Goal: Task Accomplishment & Management: Manage account settings

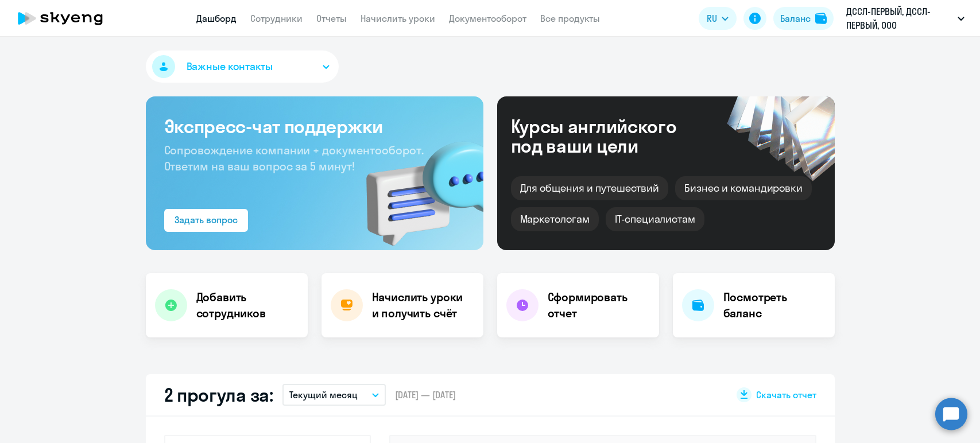
select select "30"
click at [278, 20] on link "Сотрудники" at bounding box center [276, 18] width 52 height 11
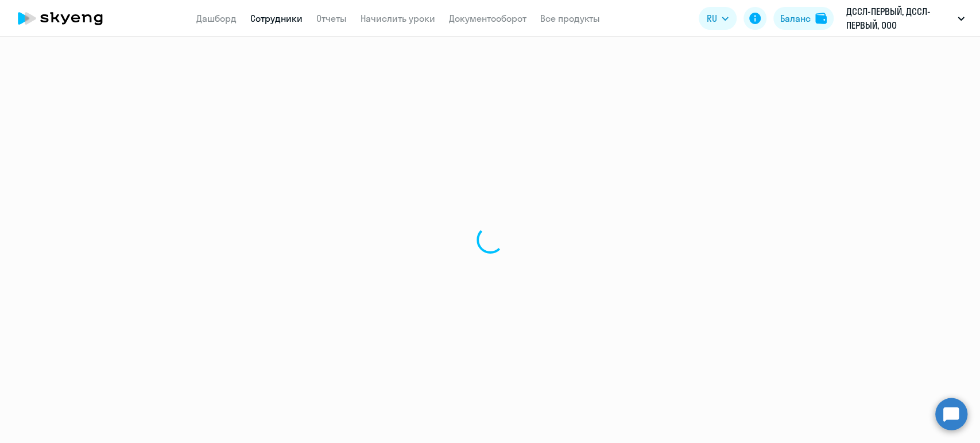
select select "30"
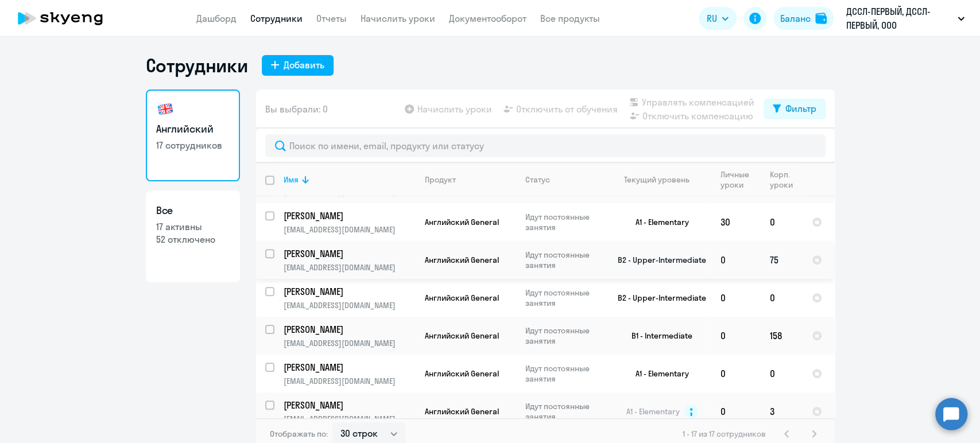
scroll to position [420, 0]
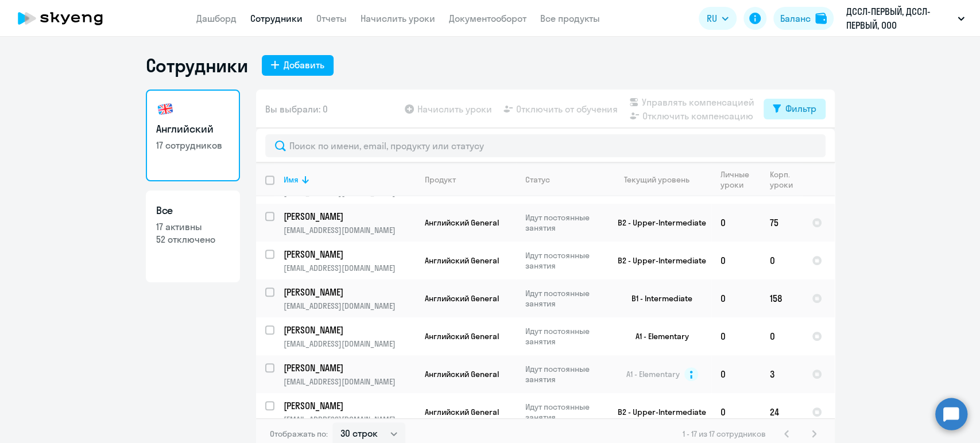
click at [796, 106] on div "Фильтр" at bounding box center [800, 109] width 31 height 14
click at [812, 142] on div "Показать отключенных от обучения" at bounding box center [727, 149] width 185 height 48
click at [806, 148] on span at bounding box center [802, 146] width 20 height 11
click at [792, 146] on input "checkbox" at bounding box center [791, 146] width 1 height 1
checkbox input "true"
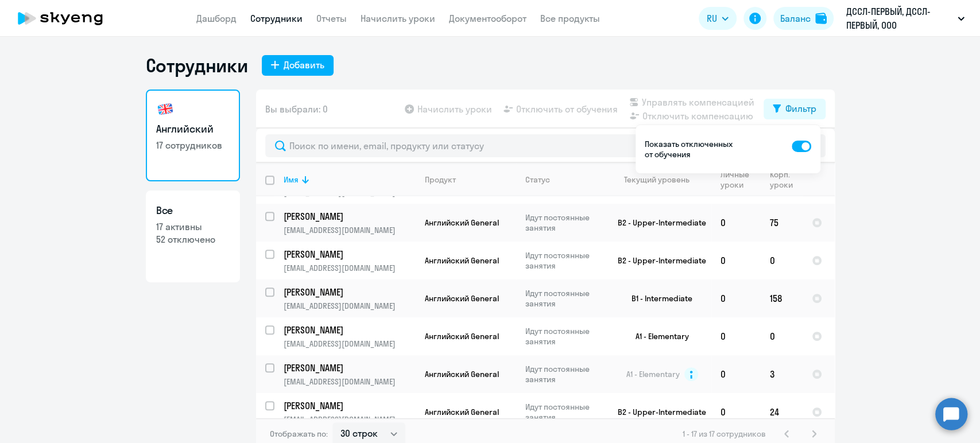
scroll to position [0, 0]
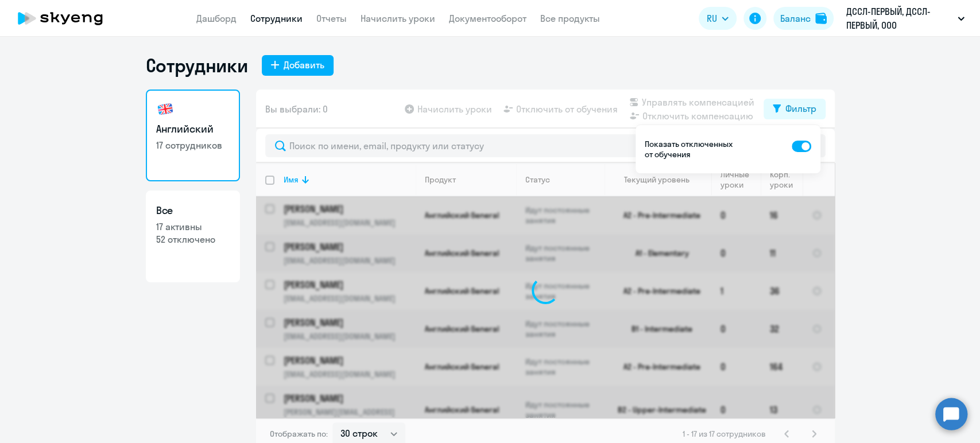
click at [902, 188] on ng-component "Сотрудники Добавить Английский 17 сотрудников Все 17 активны 52 отключено Вы вы…" at bounding box center [490, 252] width 980 height 396
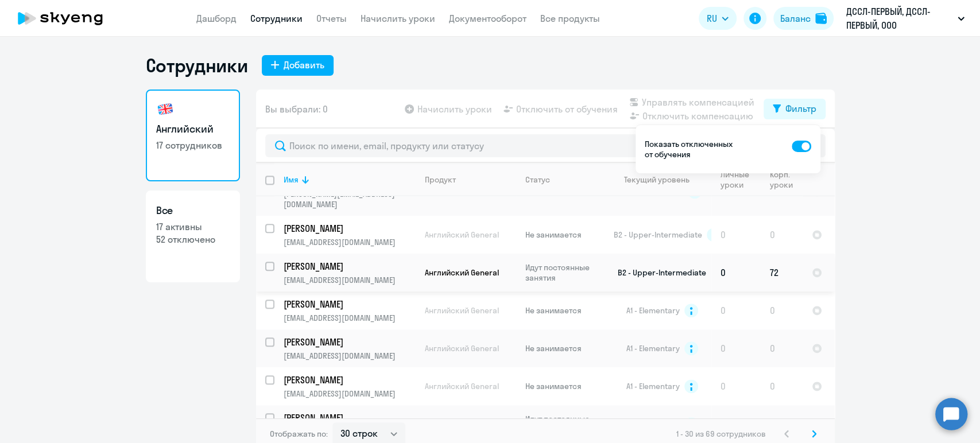
scroll to position [7, 0]
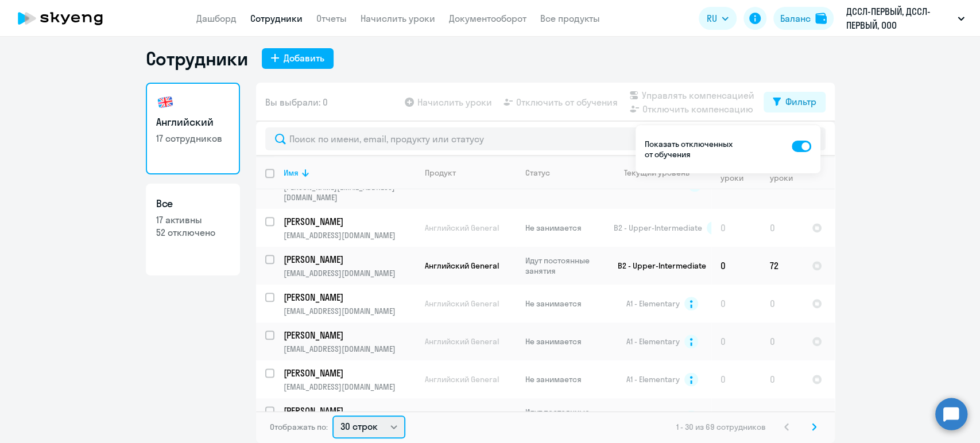
click at [367, 426] on select "30 строк 50 строк 100 строк" at bounding box center [368, 427] width 73 height 23
select select "100"
click at [332, 416] on select "30 строк 50 строк 100 строк" at bounding box center [368, 427] width 73 height 23
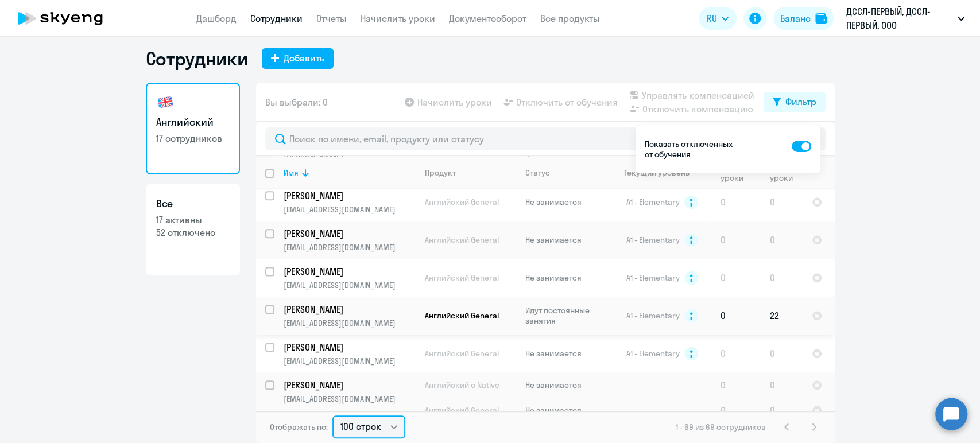
scroll to position [1020, 0]
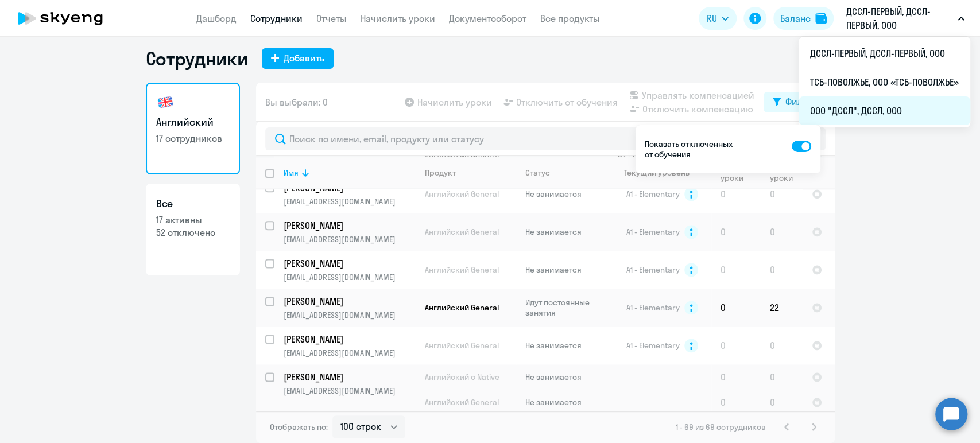
click at [830, 109] on li "ООО "ДССЛ", ДССЛ, ООО" at bounding box center [884, 110] width 172 height 29
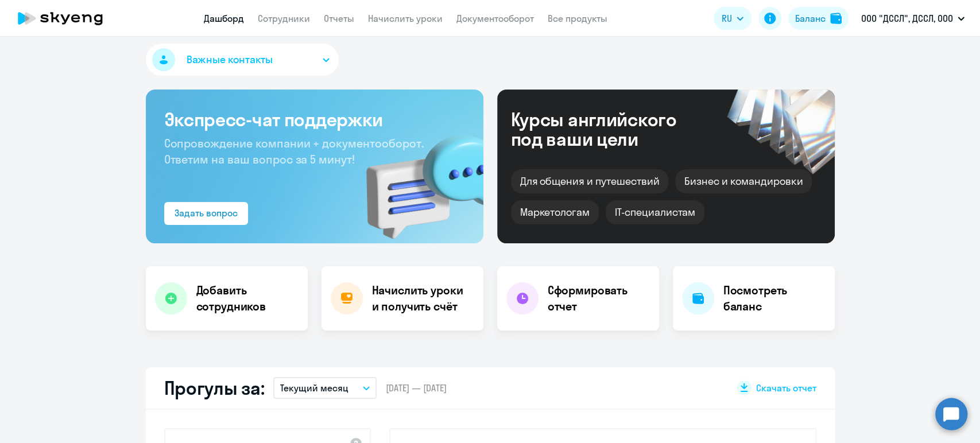
click at [228, 61] on span "Важные контакты" at bounding box center [230, 59] width 86 height 15
select select "30"
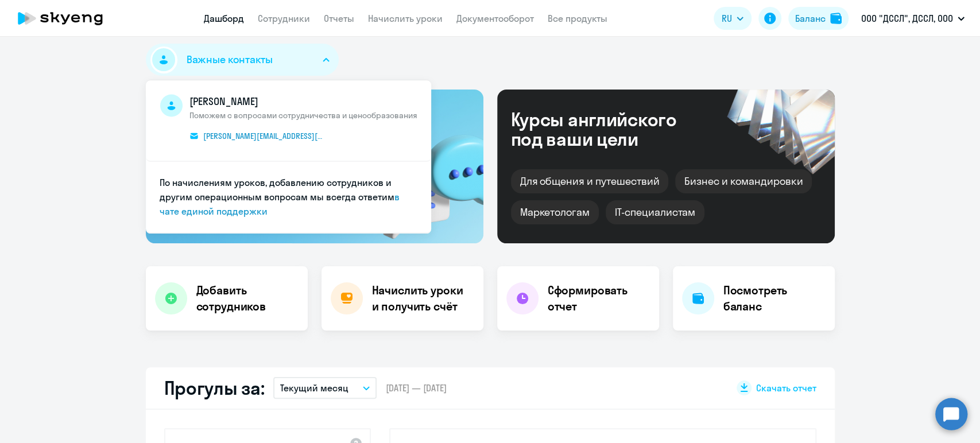
click at [236, 60] on span "Важные контакты" at bounding box center [230, 59] width 86 height 15
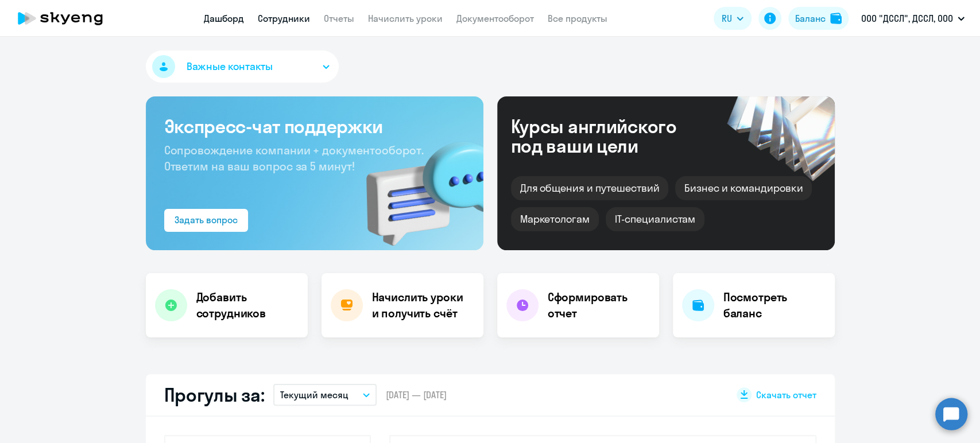
click at [273, 14] on link "Сотрудники" at bounding box center [284, 18] width 52 height 11
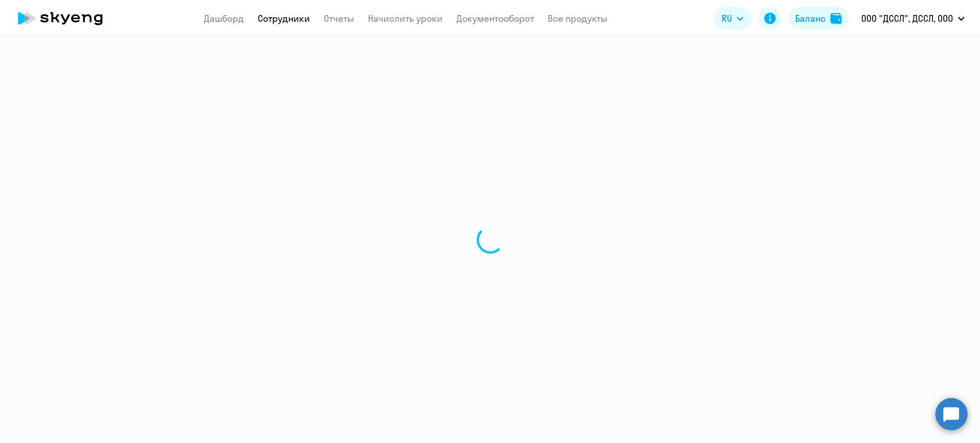
select select "30"
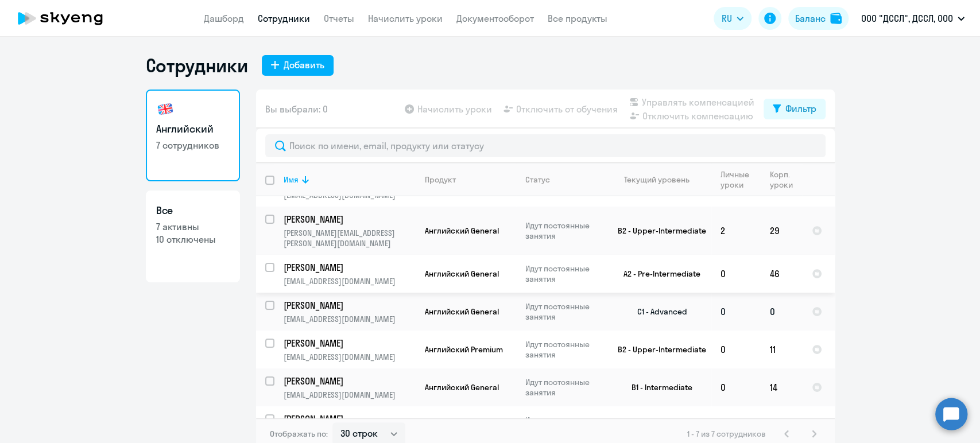
scroll to position [42, 0]
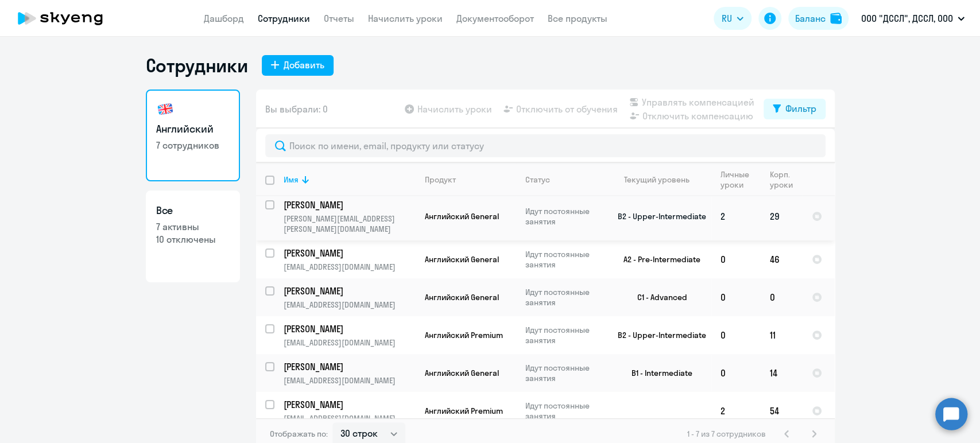
click at [340, 217] on p "alexander.alexander.maltsev@yandex.ru" at bounding box center [349, 224] width 131 height 21
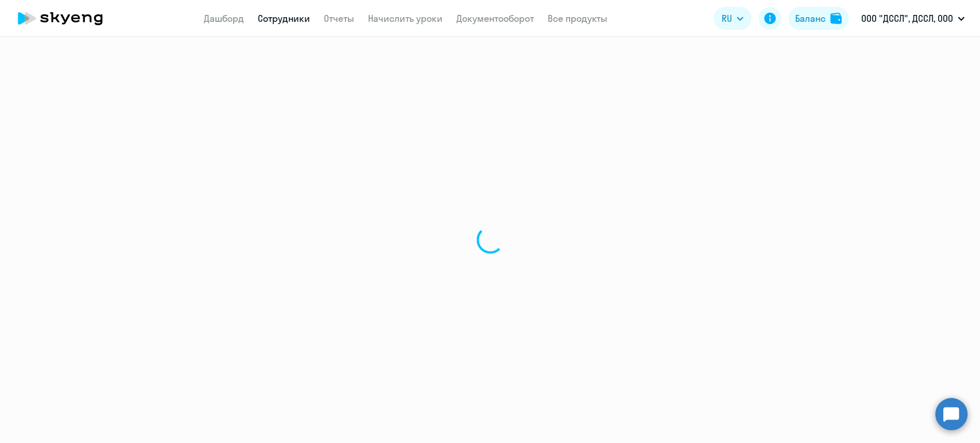
select select "english"
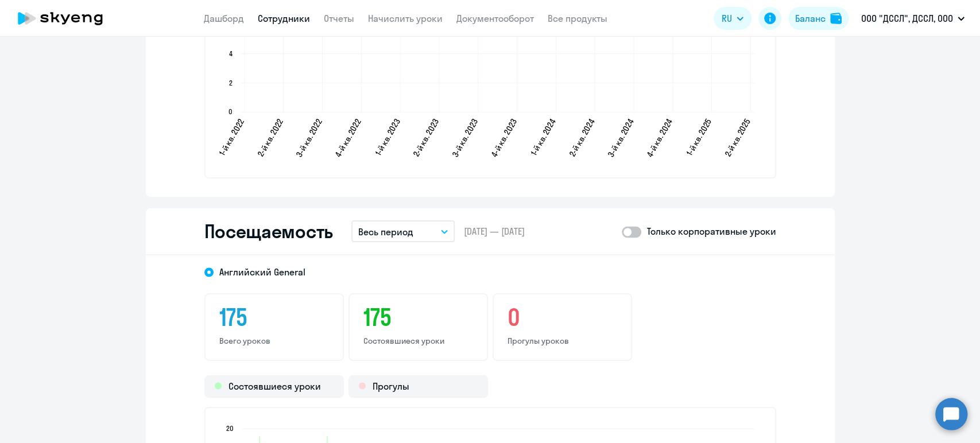
scroll to position [1403, 0]
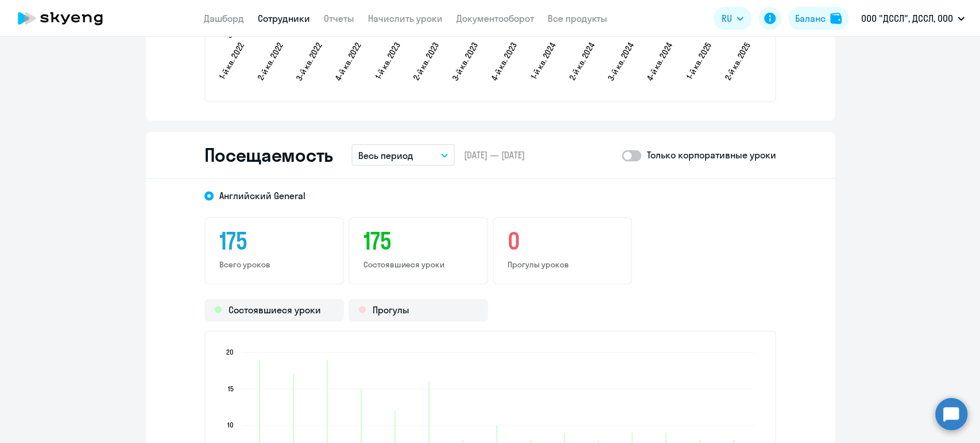
click at [630, 156] on span at bounding box center [632, 155] width 20 height 11
click at [622, 156] on input "checkbox" at bounding box center [621, 155] width 1 height 1
checkbox input "true"
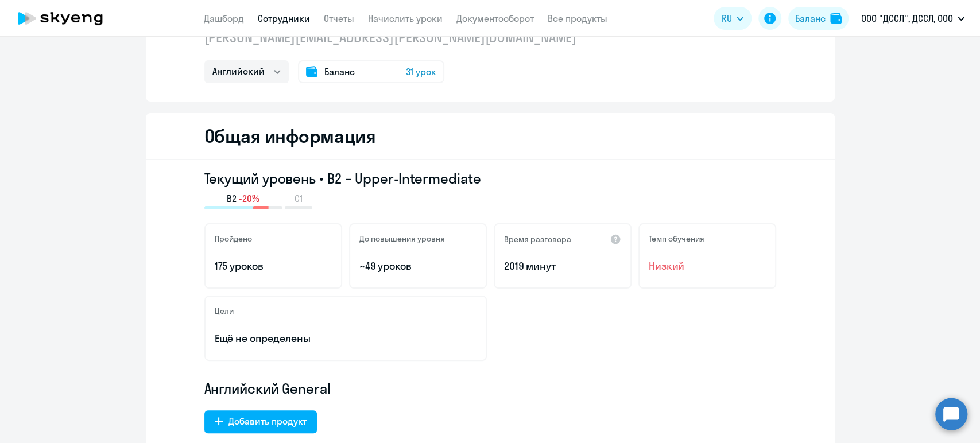
scroll to position [0, 0]
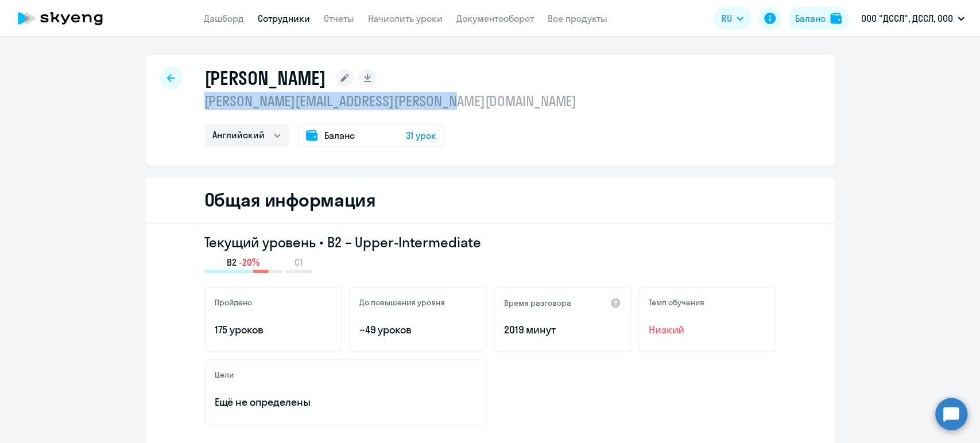
drag, startPoint x: 225, startPoint y: 103, endPoint x: 451, endPoint y: 103, distance: 226.1
click at [451, 103] on div "Мальцев Александр alexander.alexander.maltsev@yandex.ru Английский Баланс 31 ур…" at bounding box center [490, 110] width 689 height 110
copy p "alexander.alexander.maltsev@yandex.ru"
click at [410, 17] on link "Начислить уроки" at bounding box center [405, 18] width 75 height 11
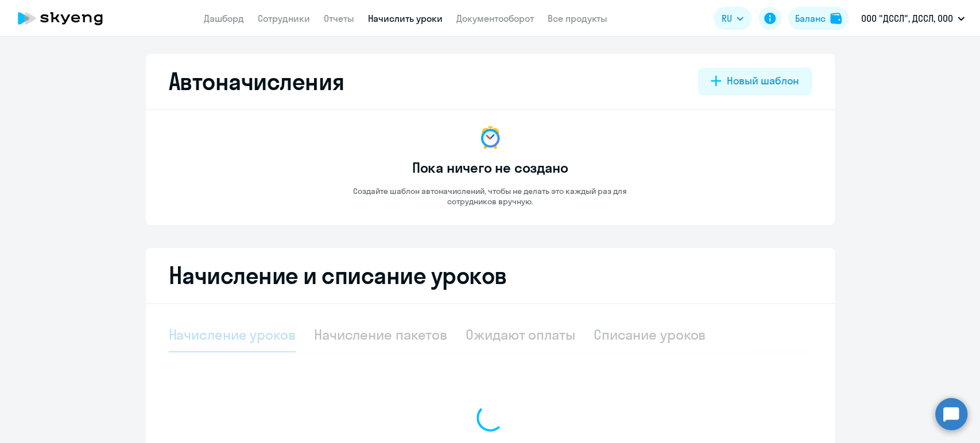
select select "10"
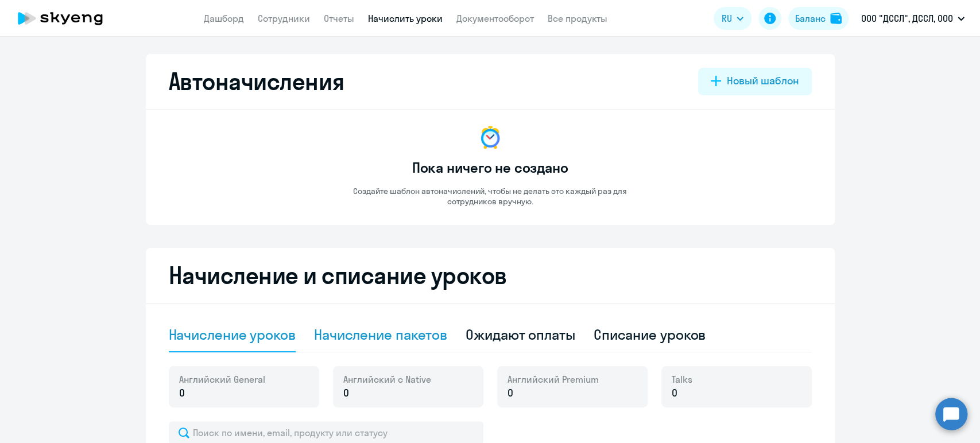
click at [412, 336] on div "Начисление пакетов" at bounding box center [380, 334] width 133 height 18
select select "10"
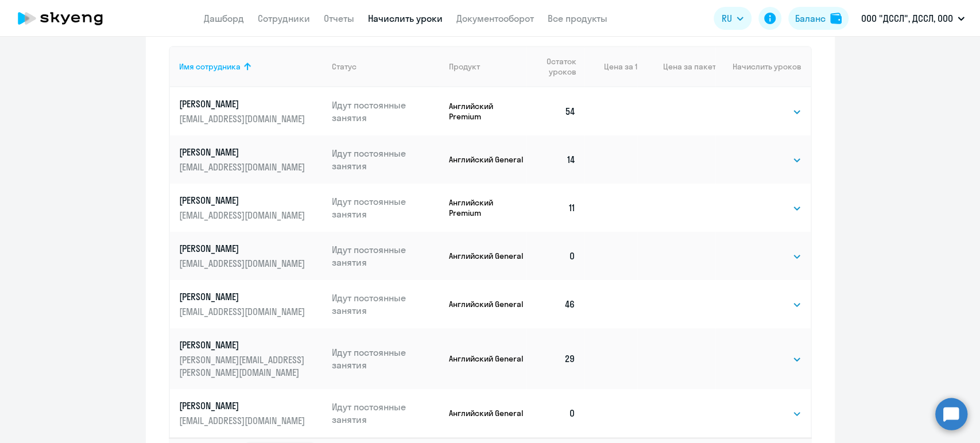
scroll to position [510, 0]
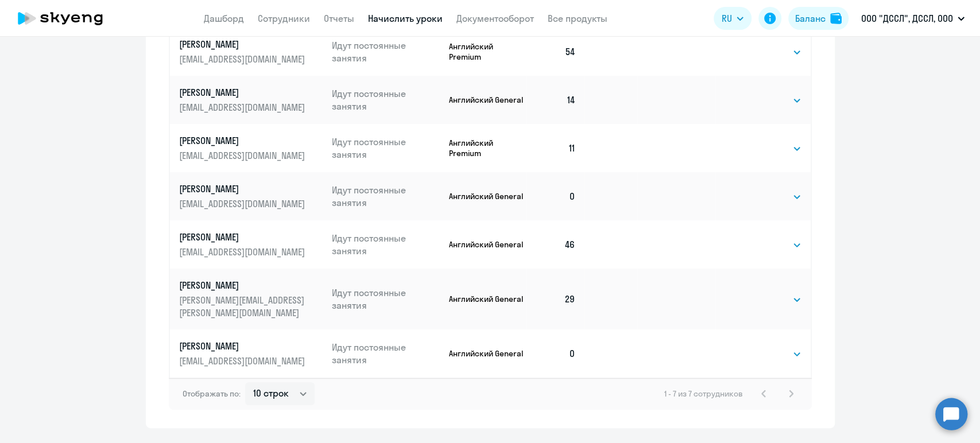
click at [769, 302] on td "Выбрать 4 8 16 32 64 96 128 Выбрать" at bounding box center [762, 299] width 95 height 61
click at [765, 293] on select "Выбрать 4 8 16 32 64 96 128" at bounding box center [777, 300] width 47 height 14
select select "128"
click at [754, 293] on select "Выбрать 4 8 16 32 64 96 128" at bounding box center [777, 300] width 47 height 14
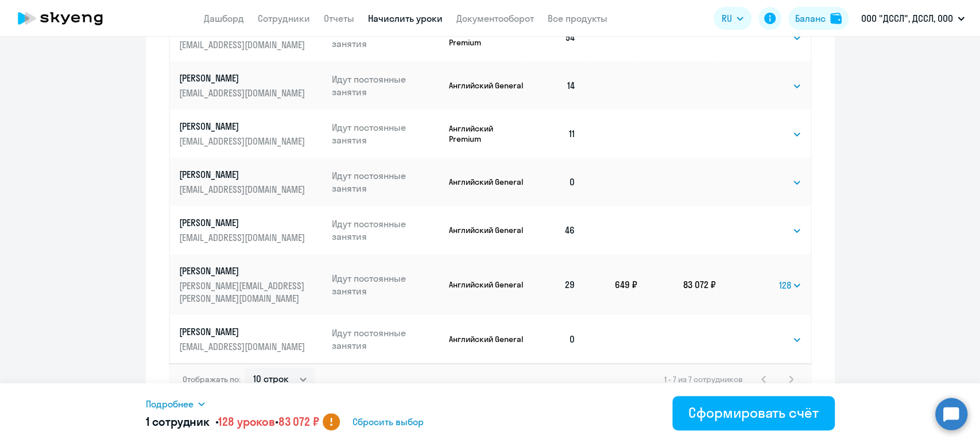
scroll to position [528, 0]
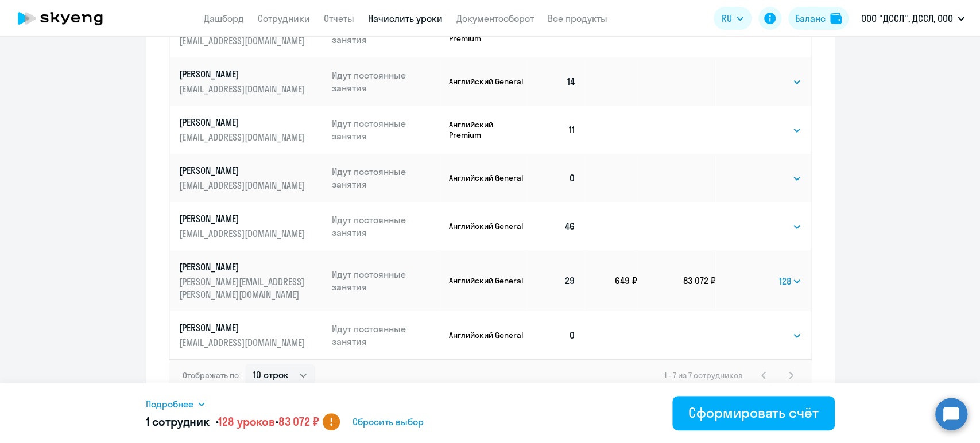
click at [180, 404] on span "Подробнее" at bounding box center [170, 404] width 48 height 14
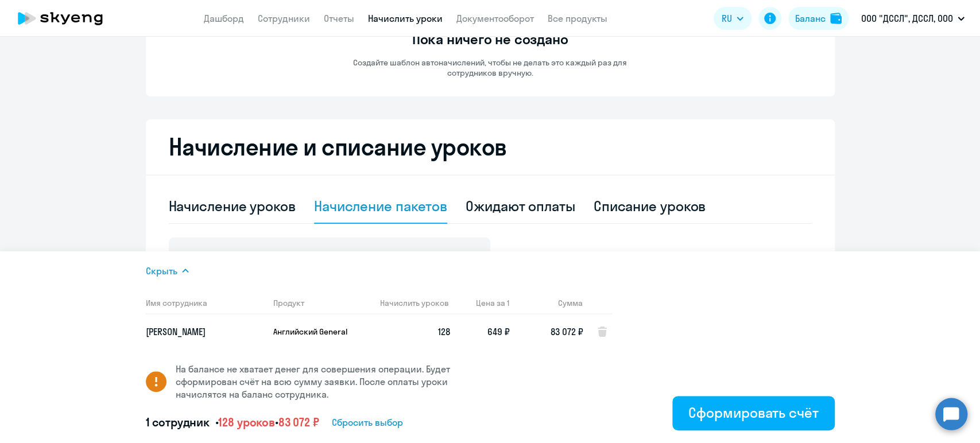
scroll to position [82, 0]
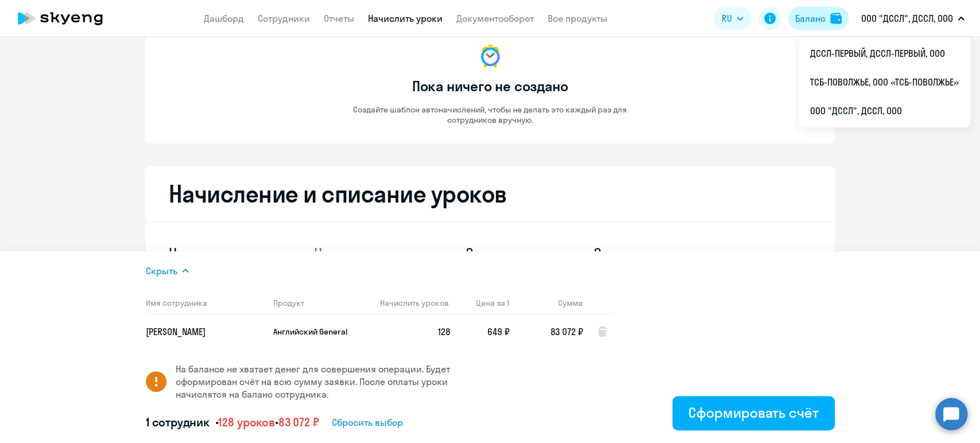
click at [822, 17] on div "Баланс" at bounding box center [810, 18] width 30 height 14
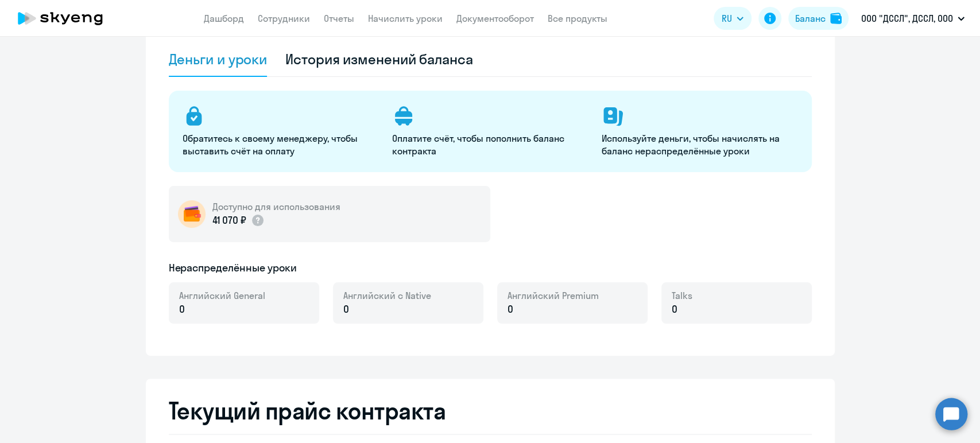
select select "english_adult_not_native_speaker"
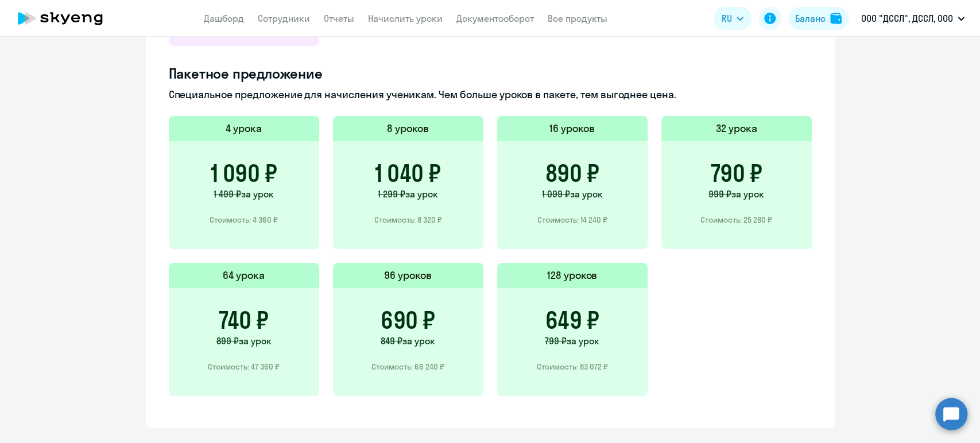
scroll to position [783, 0]
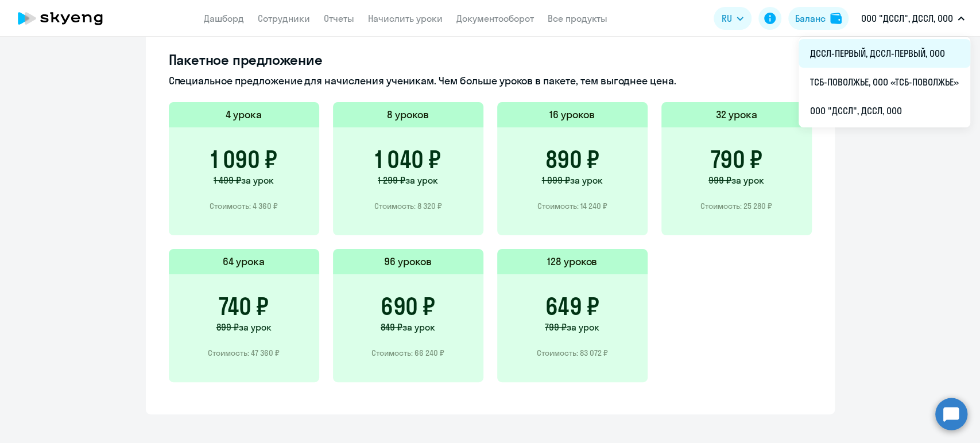
click at [892, 53] on li "ДССЛ-ПЕРВЫЙ, ДССЛ-ПЕРВЫЙ, ООО" at bounding box center [884, 53] width 172 height 29
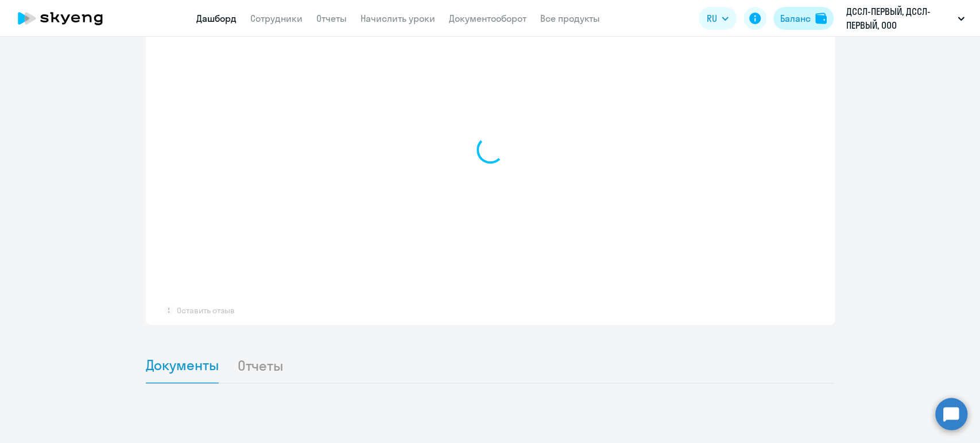
click at [797, 22] on div "Баланс" at bounding box center [795, 18] width 30 height 14
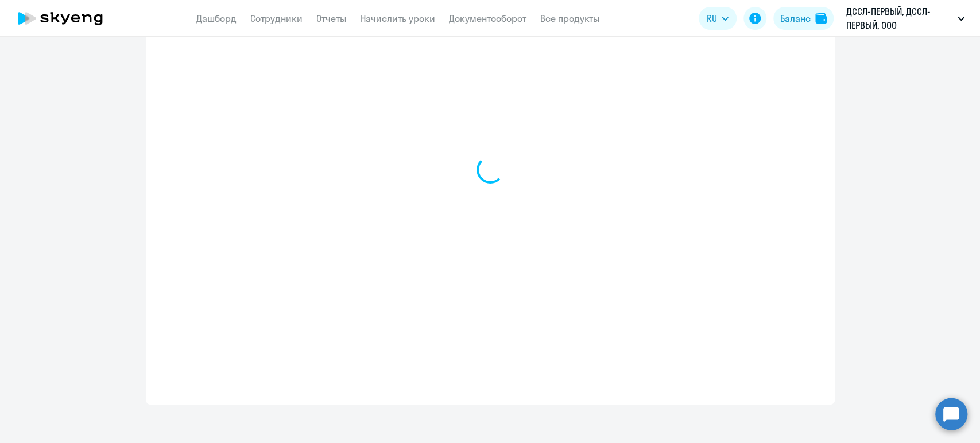
select select "english_adult_not_native_speaker"
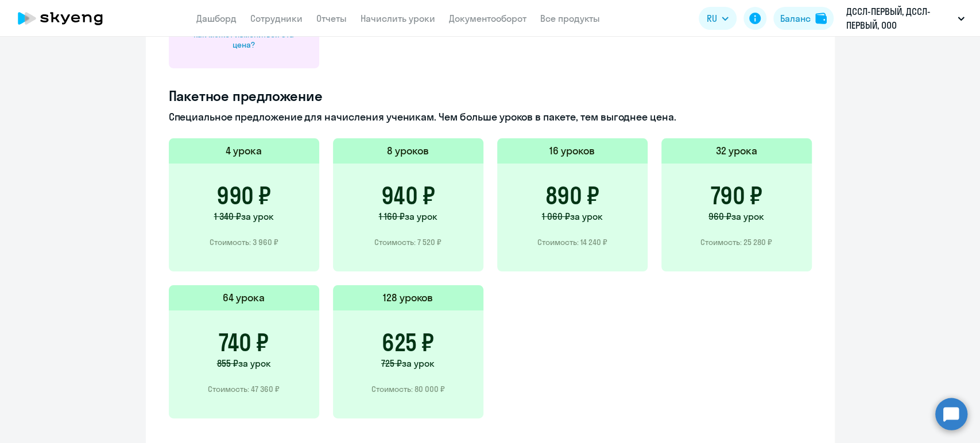
scroll to position [793, 0]
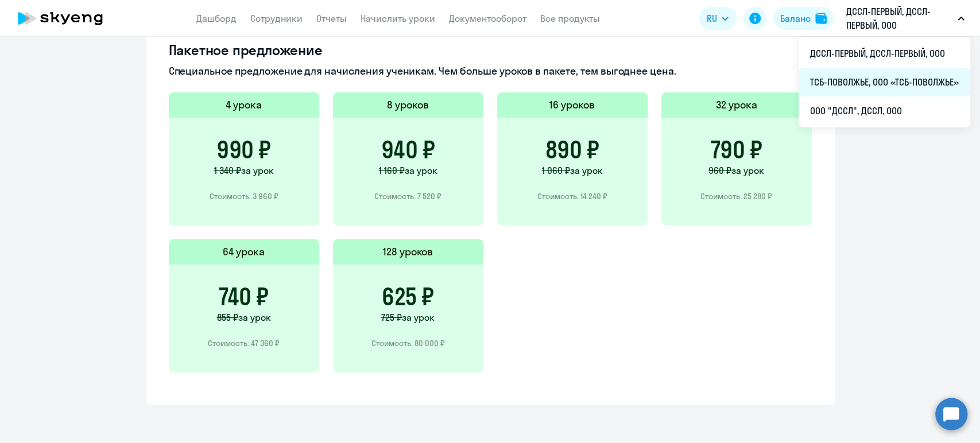
click at [869, 80] on li "ТСБ-ПОВОЛЖЬЕ, ООО «ТСБ-ПОВОЛЖЬЕ»" at bounding box center [884, 82] width 172 height 29
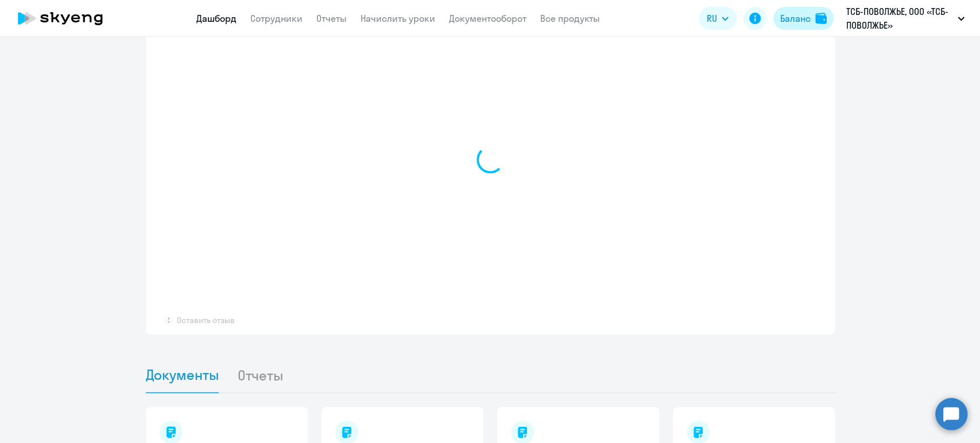
click at [815, 16] on img at bounding box center [820, 18] width 11 height 11
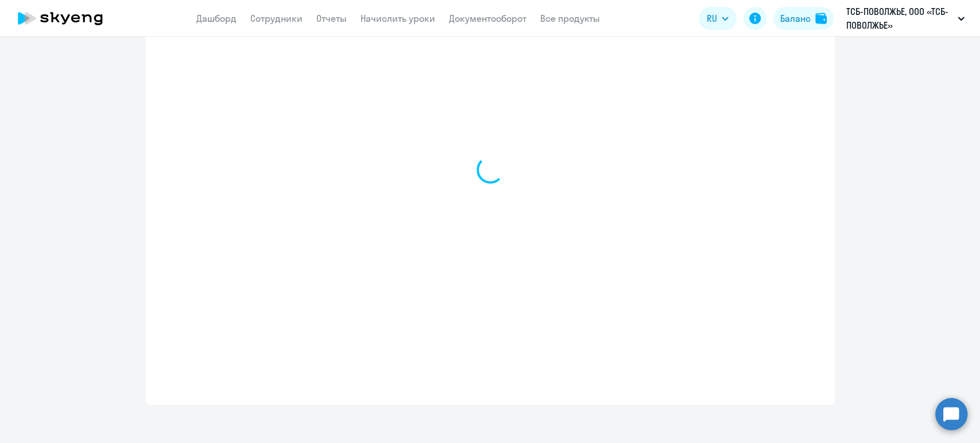
select select "english_adult_not_native_speaker"
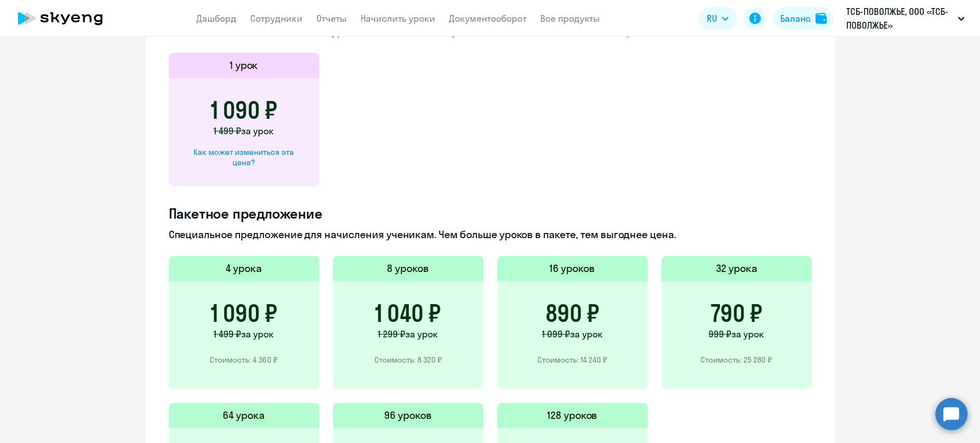
scroll to position [793, 0]
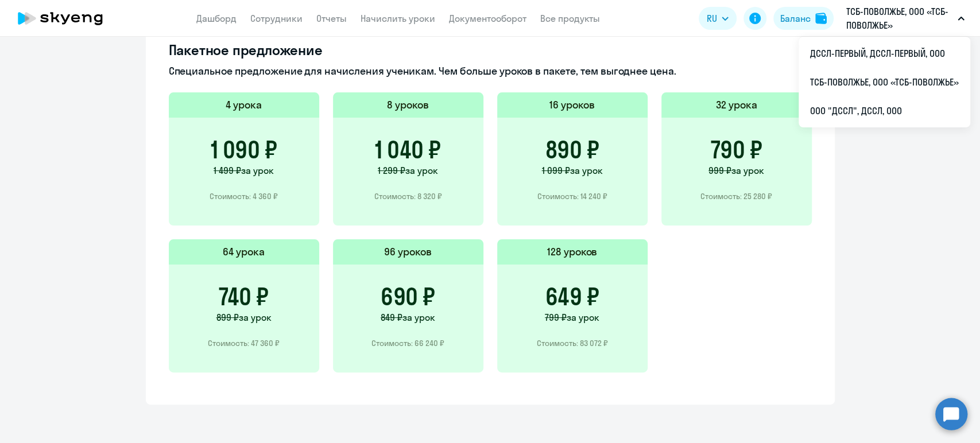
drag, startPoint x: 831, startPoint y: 56, endPoint x: 875, endPoint y: 156, distance: 109.0
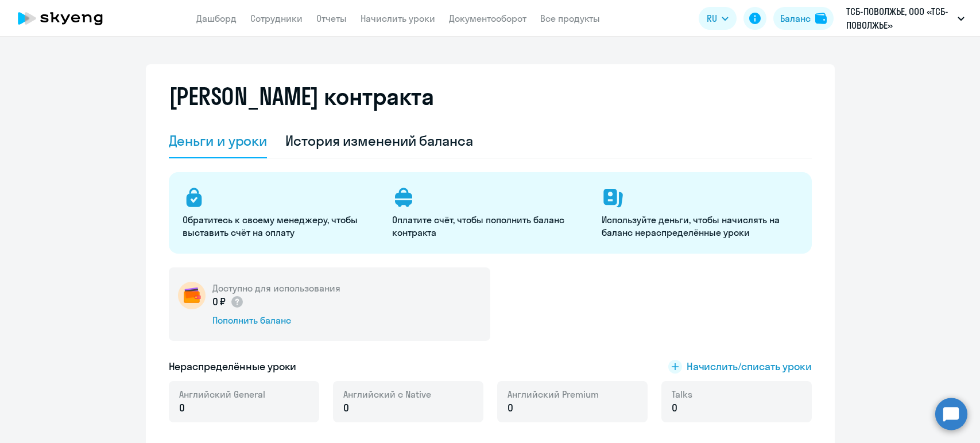
select select "english_adult_not_native_speaker"
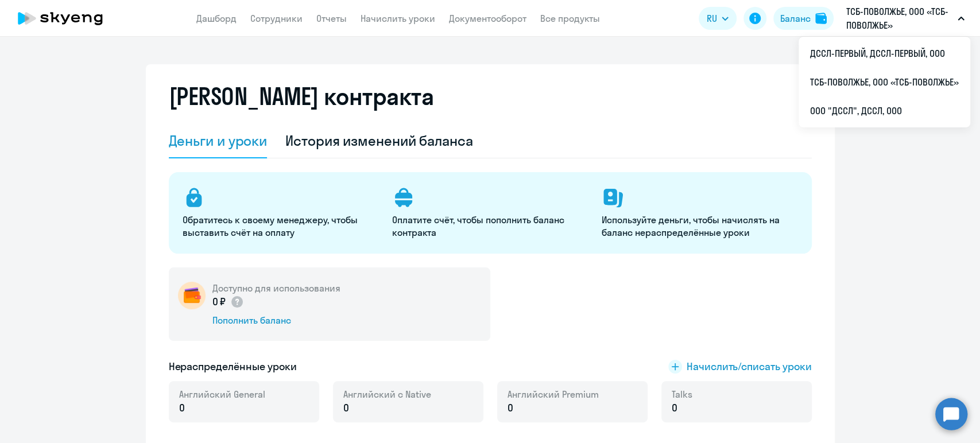
click at [873, 18] on p "ТСБ-ПОВОЛЖЬЕ, ООО «ТСБ-ПОВОЛЖЬЕ»" at bounding box center [899, 19] width 107 height 28
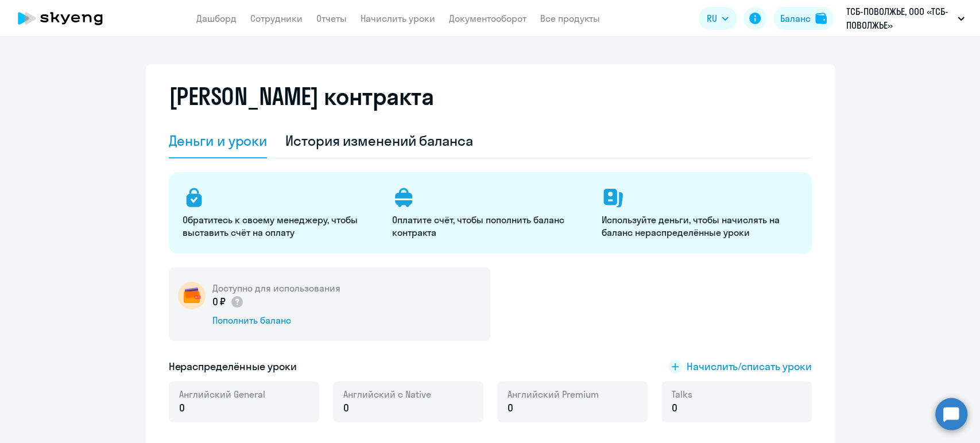
click at [871, 20] on p "ТСБ-ПОВОЛЖЬЕ, ООО «ТСБ-ПОВОЛЖЬЕ»" at bounding box center [899, 19] width 107 height 28
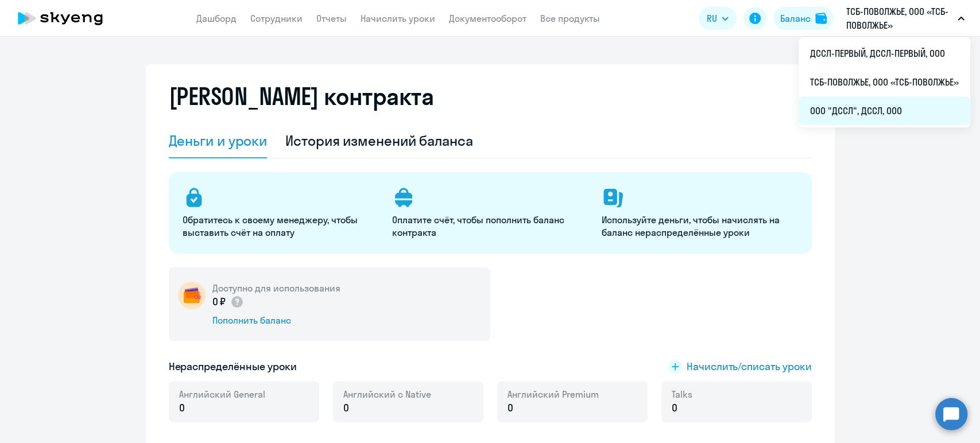
click at [846, 107] on li "ООО "ДССЛ", ДССЛ, ООО" at bounding box center [884, 110] width 172 height 29
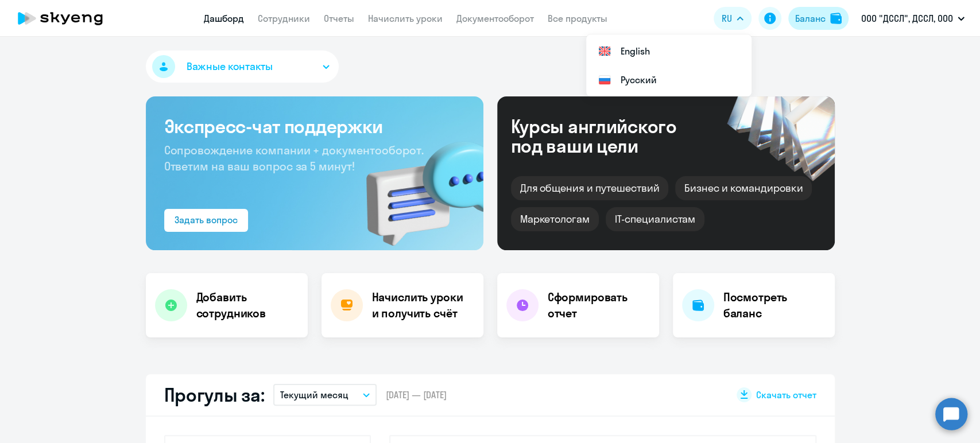
click at [798, 17] on div "Баланс" at bounding box center [810, 18] width 30 height 14
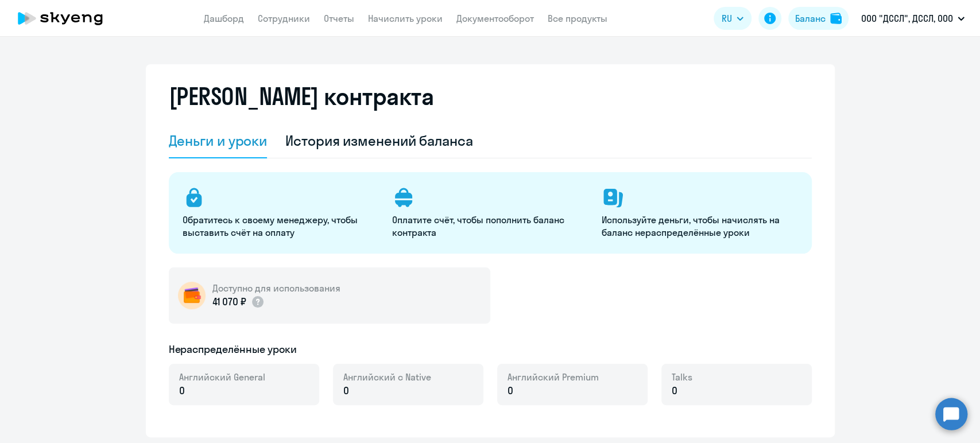
select select "english_adult_not_native_speaker"
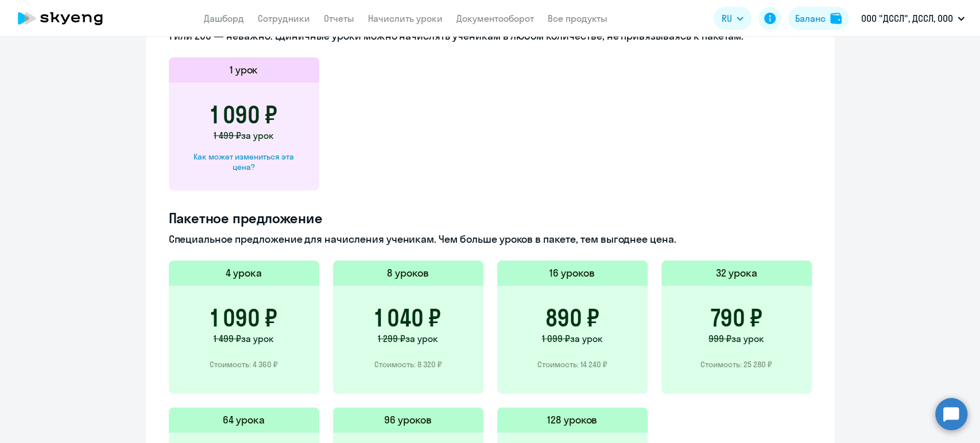
scroll to position [793, 0]
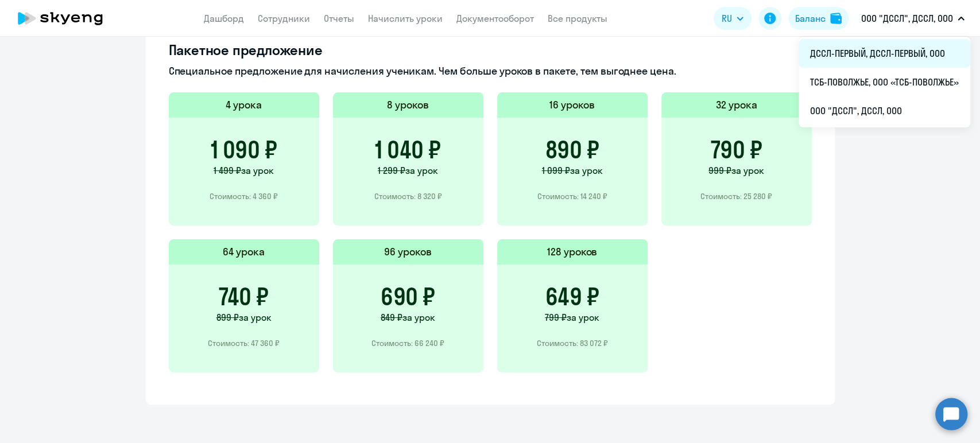
click at [876, 49] on li "ДССЛ-ПЕРВЫЙ, ДССЛ-ПЕРВЫЙ, ООО" at bounding box center [884, 53] width 172 height 29
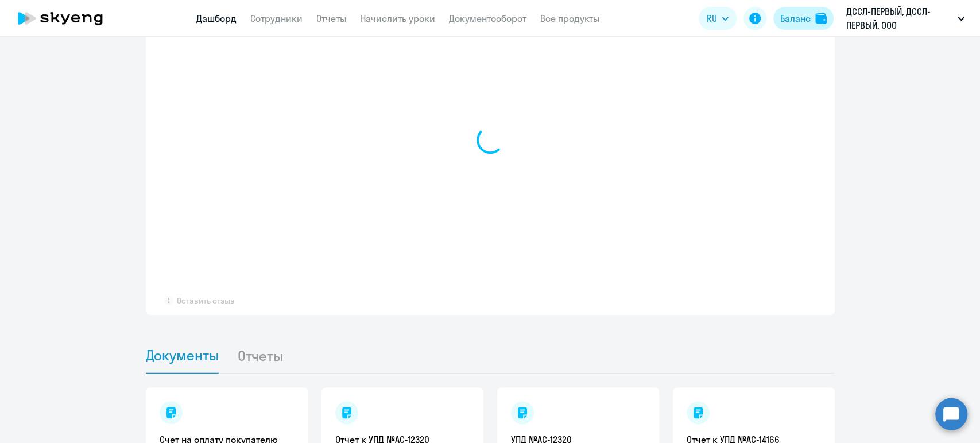
click at [783, 17] on div "Баланс" at bounding box center [795, 18] width 30 height 14
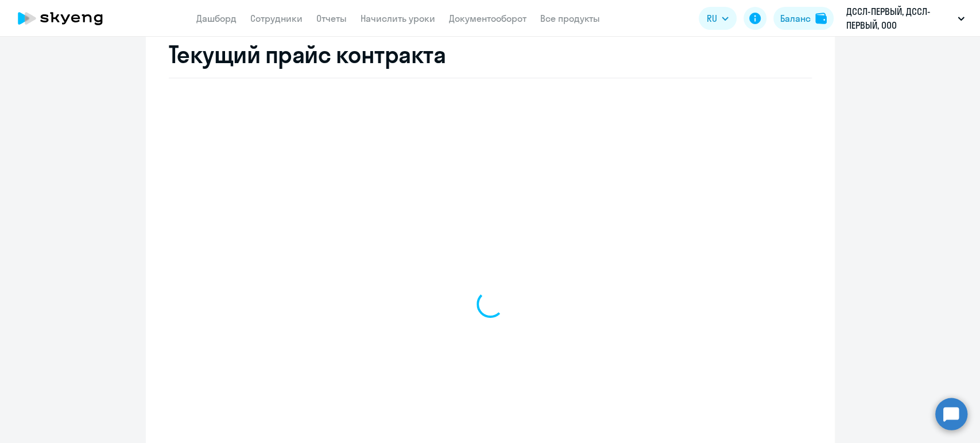
select select "english_adult_not_native_speaker"
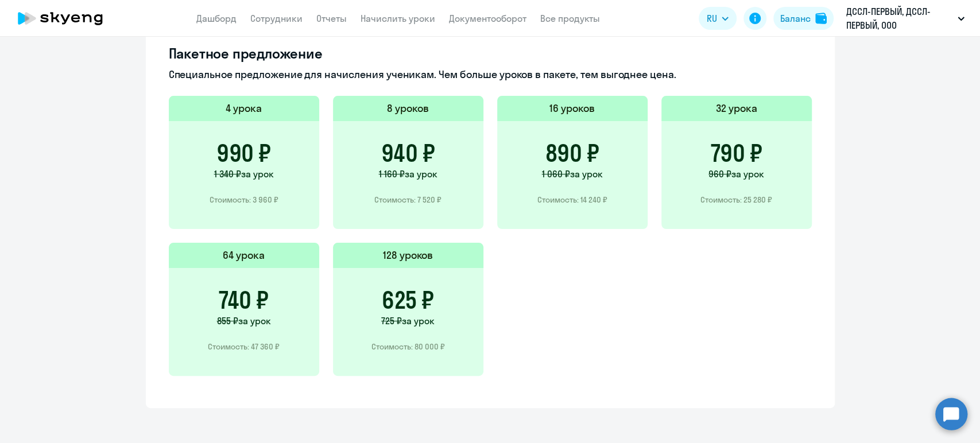
scroll to position [793, 0]
